Goal: Task Accomplishment & Management: Use online tool/utility

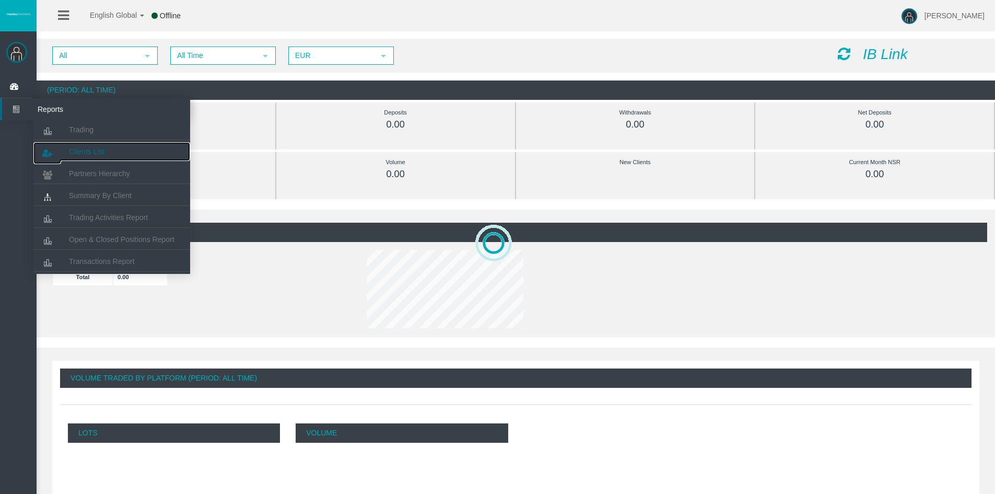
click at [77, 151] on span "Clients List" at bounding box center [87, 151] width 36 height 8
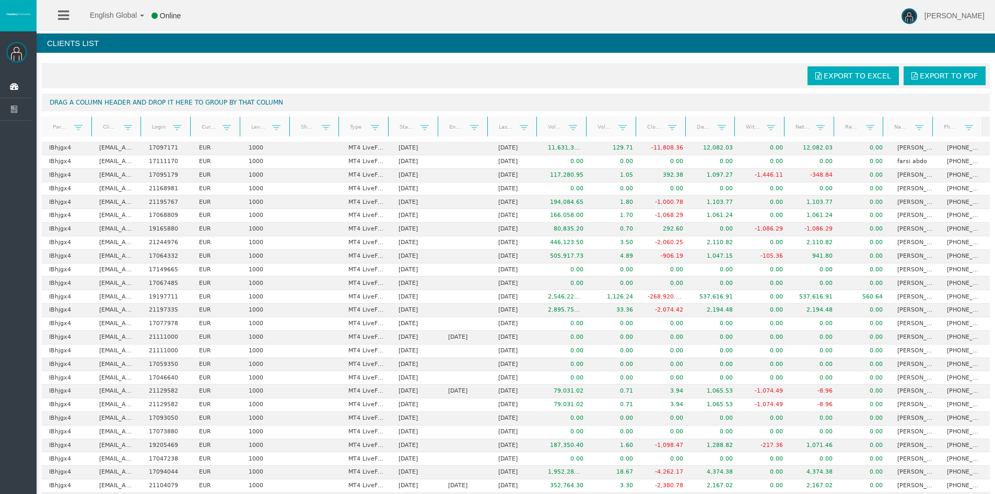
click at [848, 128] on link "Real equity" at bounding box center [852, 127] width 28 height 14
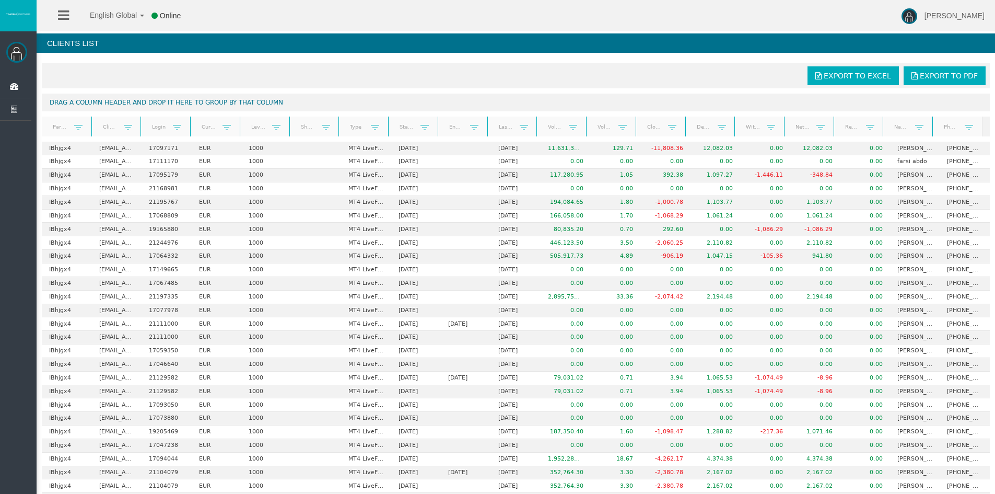
click at [848, 128] on link "Real equity" at bounding box center [852, 127] width 28 height 15
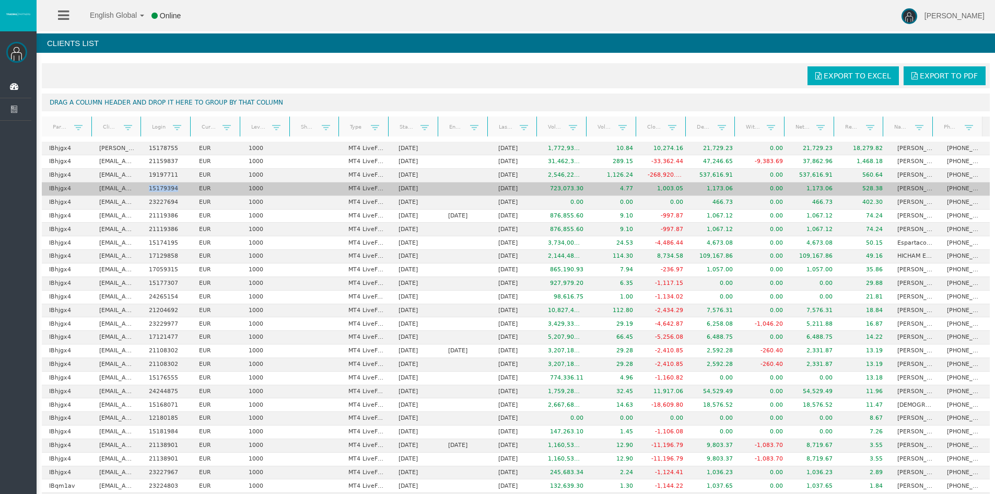
drag, startPoint x: 176, startPoint y: 190, endPoint x: 144, endPoint y: 188, distance: 32.4
click at [144, 188] on td "15179394" at bounding box center [167, 189] width 50 height 14
copy td "15179394"
click at [756, 189] on td "0.00" at bounding box center [765, 189] width 50 height 14
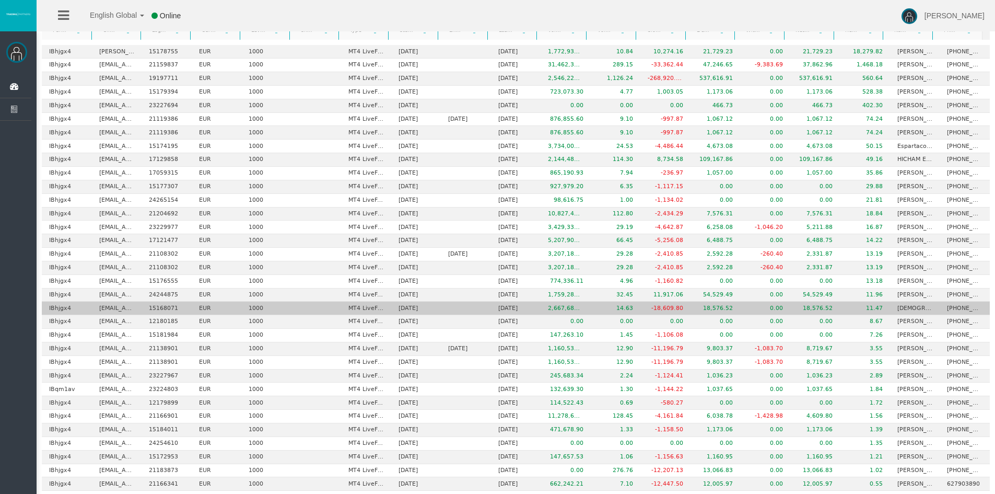
scroll to position [104, 0]
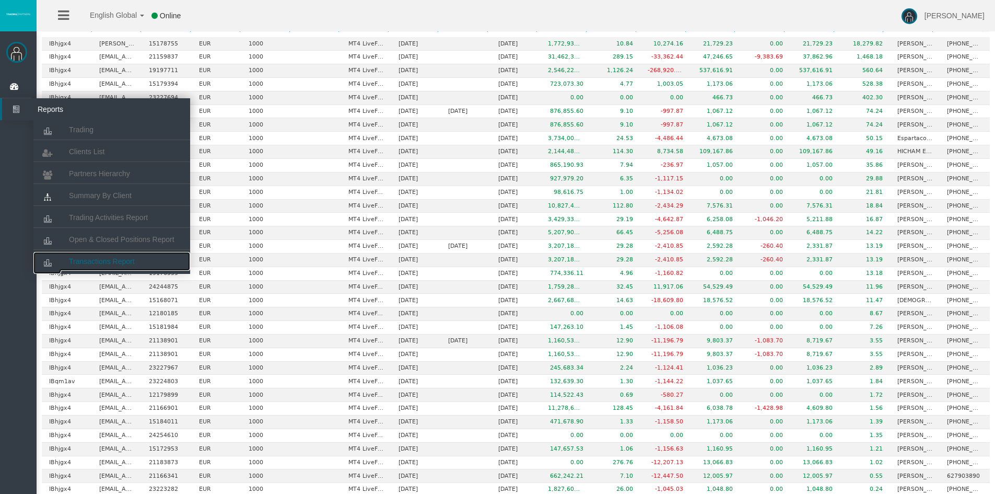
click at [104, 261] on span "Transactions Report" at bounding box center [102, 261] width 66 height 8
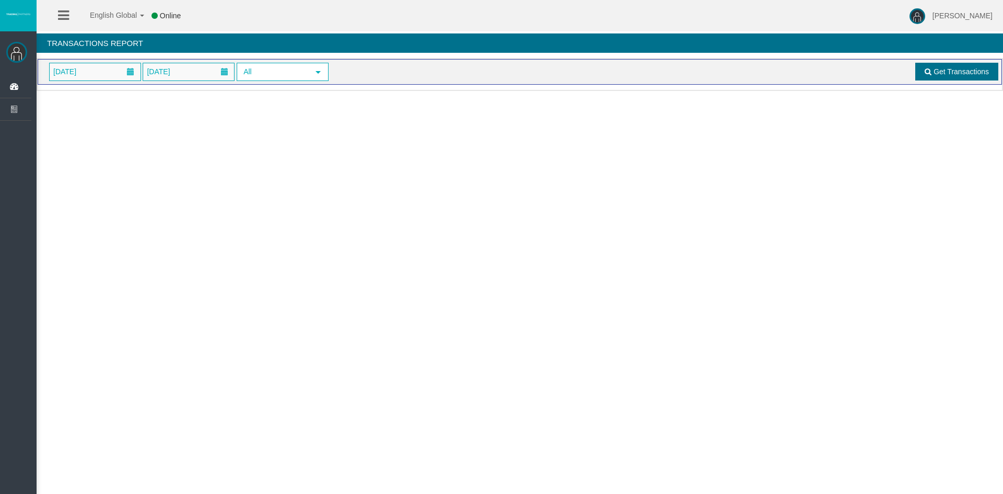
click at [946, 72] on span "Get Transactions" at bounding box center [960, 71] width 55 height 8
